Goal: Task Accomplishment & Management: Manage account settings

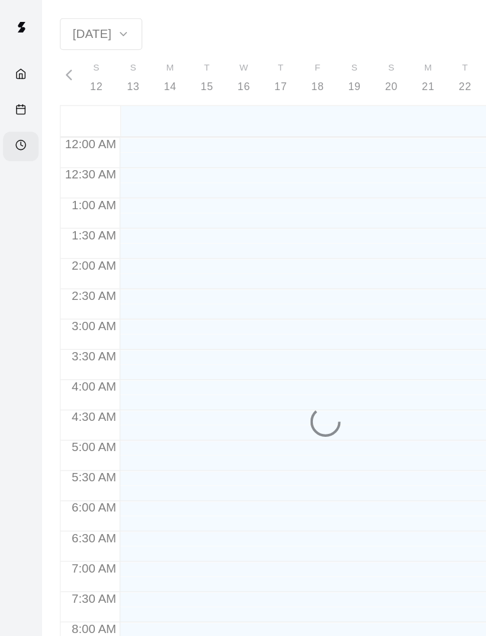
scroll to position [558, 0]
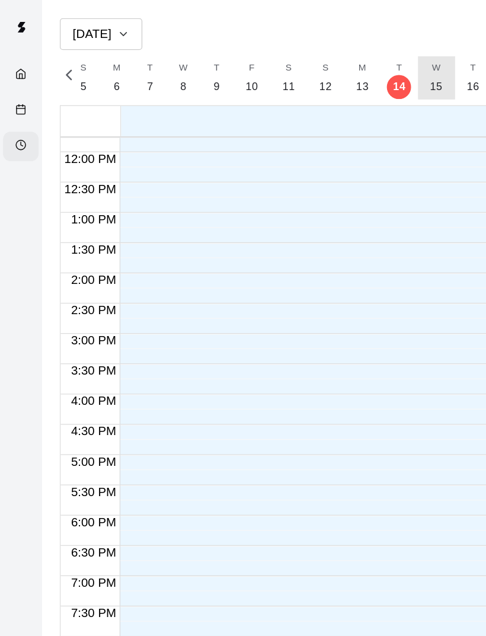
click at [343, 69] on p "15" at bounding box center [342, 68] width 10 height 12
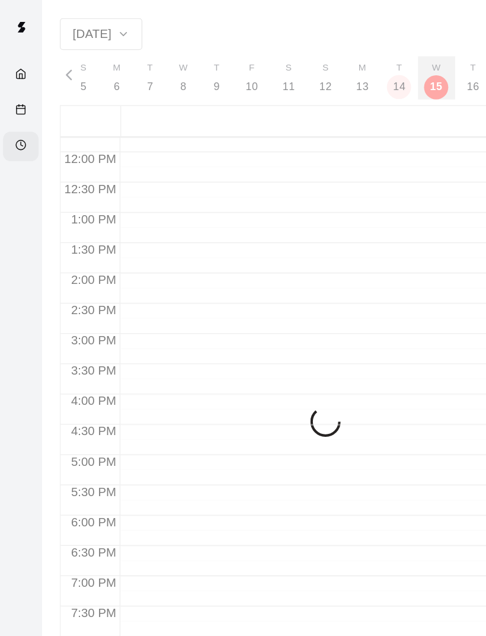
scroll to position [0, 4982]
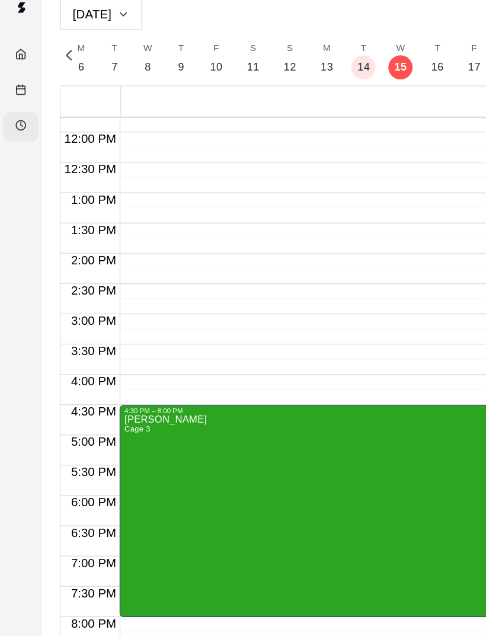
click at [23, 81] on div "Calendar" at bounding box center [19, 86] width 15 height 11
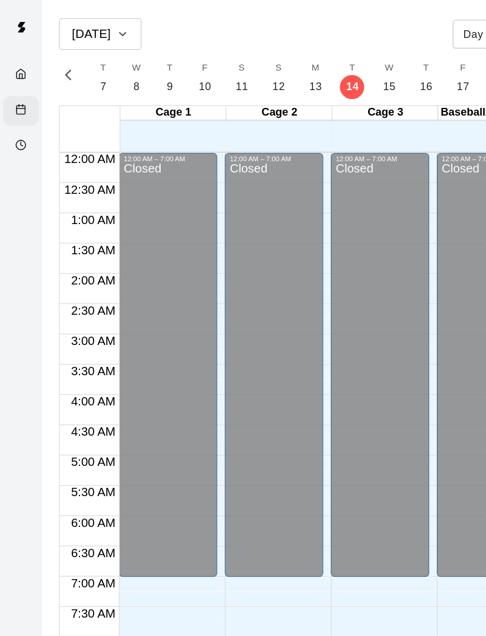
scroll to position [534, 0]
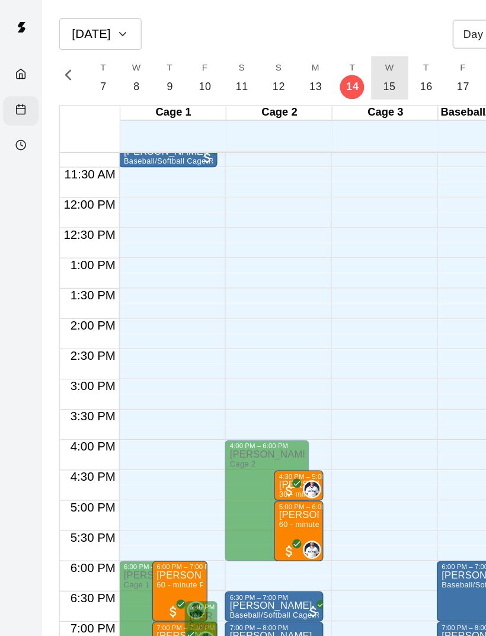
click at [302, 68] on p "15" at bounding box center [305, 68] width 10 height 12
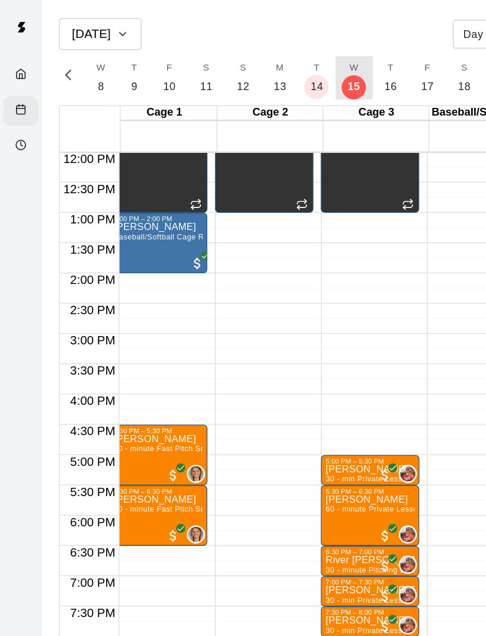
scroll to position [0, 8]
click at [299, 488] on span "All customers have paid" at bounding box center [302, 491] width 12 height 12
click at [312, 332] on div "12:00 AM – 7:00 AM Closed 7:00 AM – 1:00 PM Unavailable Cage 1 , Cage 2, Cage 3…" at bounding box center [289, 119] width 77 height 1138
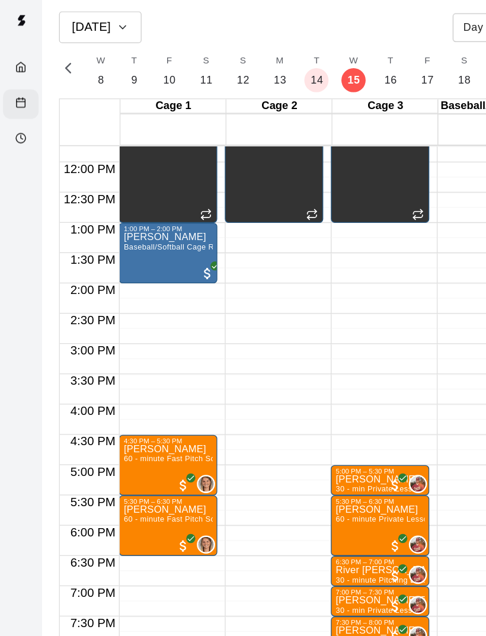
scroll to position [556, 0]
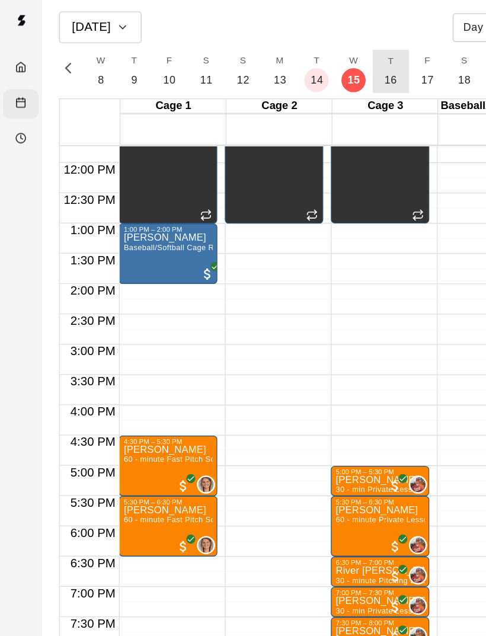
click at [301, 66] on p "16" at bounding box center [306, 68] width 10 height 12
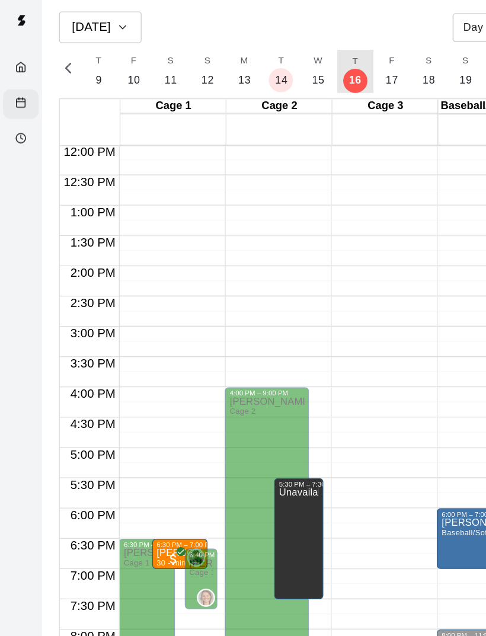
scroll to position [570, 0]
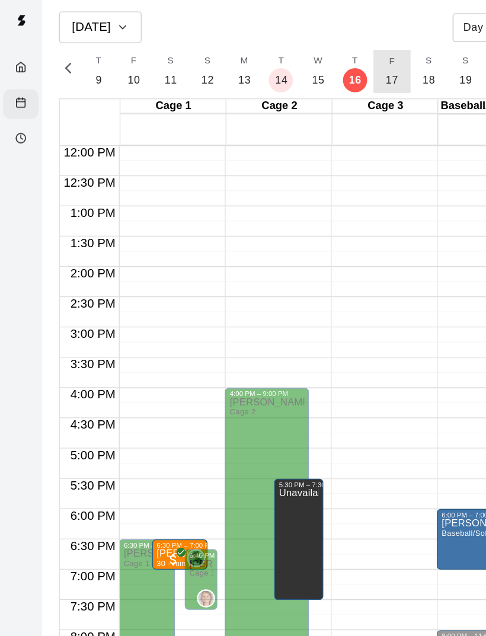
click at [304, 68] on p "17" at bounding box center [307, 68] width 10 height 12
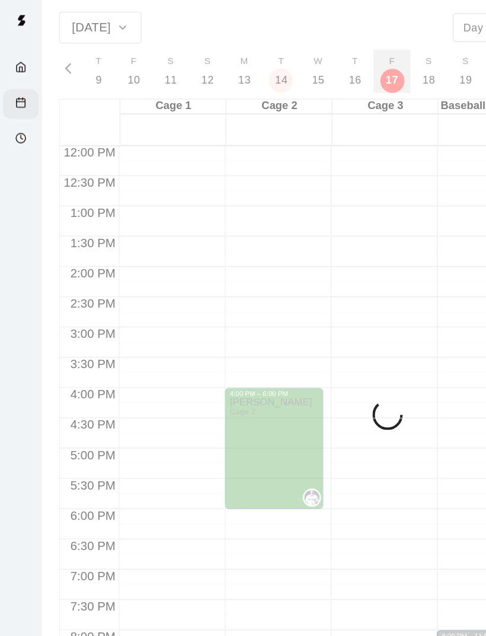
scroll to position [0, 5074]
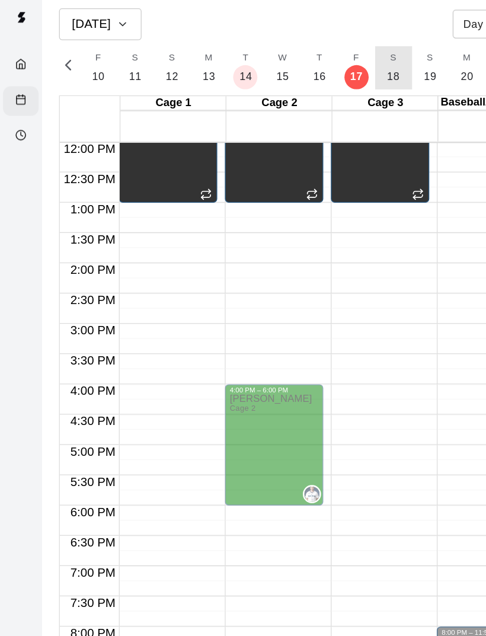
click at [308, 64] on p "18" at bounding box center [308, 68] width 10 height 12
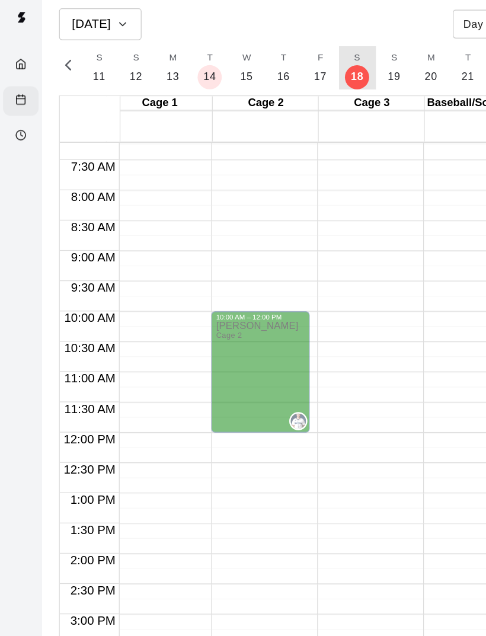
scroll to position [340, 9]
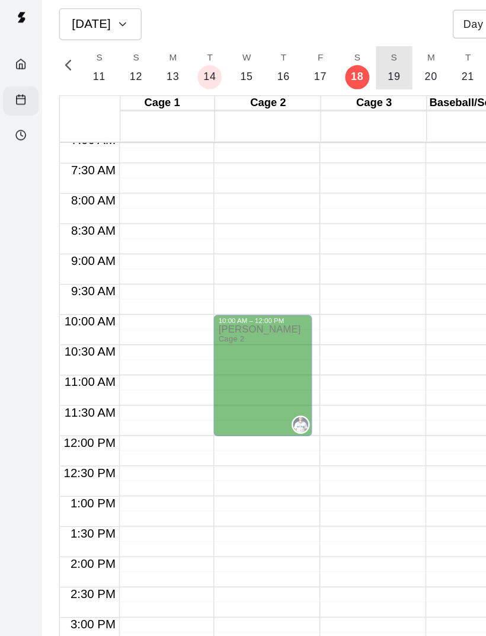
click at [305, 62] on p "19" at bounding box center [309, 68] width 10 height 12
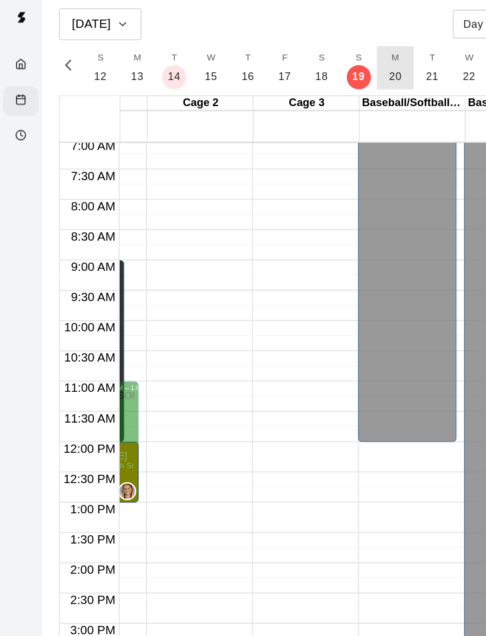
click at [311, 62] on p "20" at bounding box center [310, 68] width 10 height 12
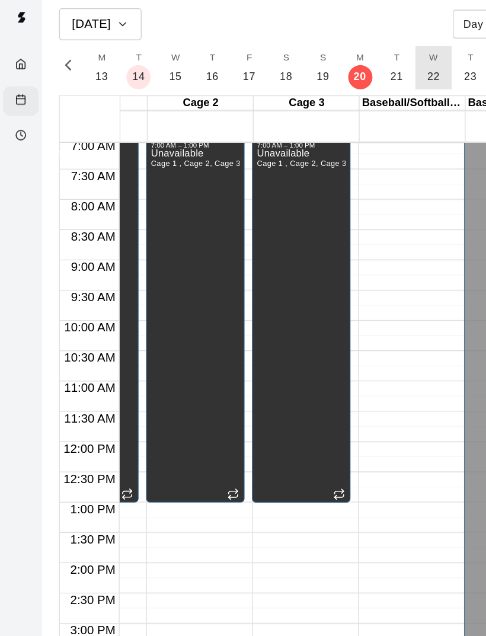
click at [337, 62] on p "22" at bounding box center [340, 68] width 10 height 12
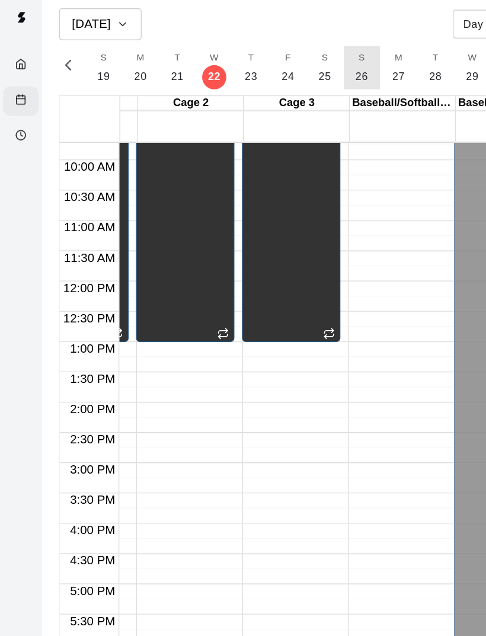
click at [283, 62] on p "26" at bounding box center [284, 68] width 10 height 12
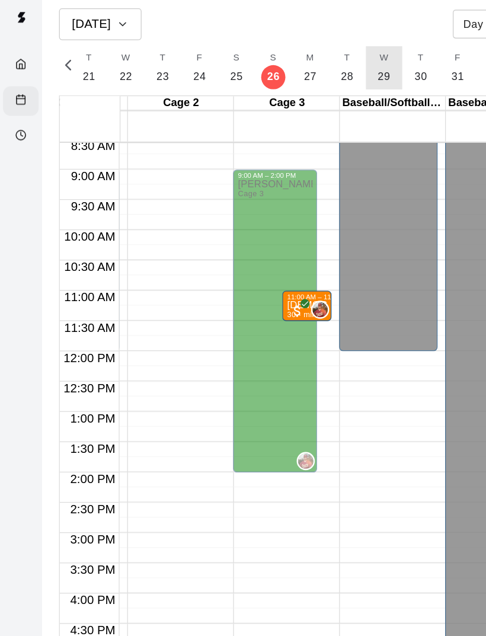
click at [299, 62] on p "29" at bounding box center [301, 68] width 10 height 12
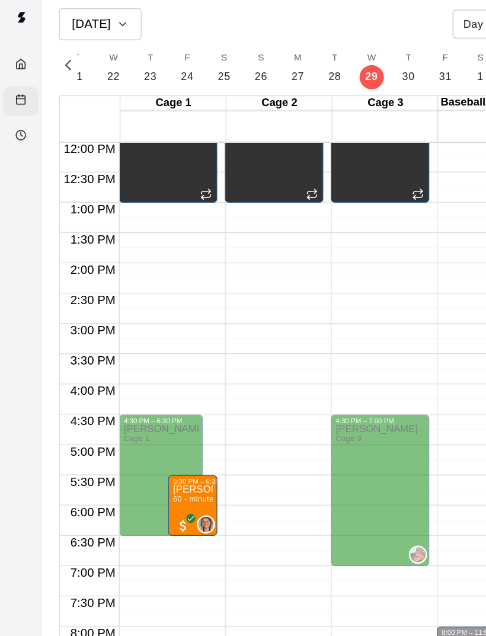
click at [152, 391] on p "[PERSON_NAME] or [PERSON_NAME]" at bounding box center [150, 391] width 31 height 0
